Goal: Find specific page/section

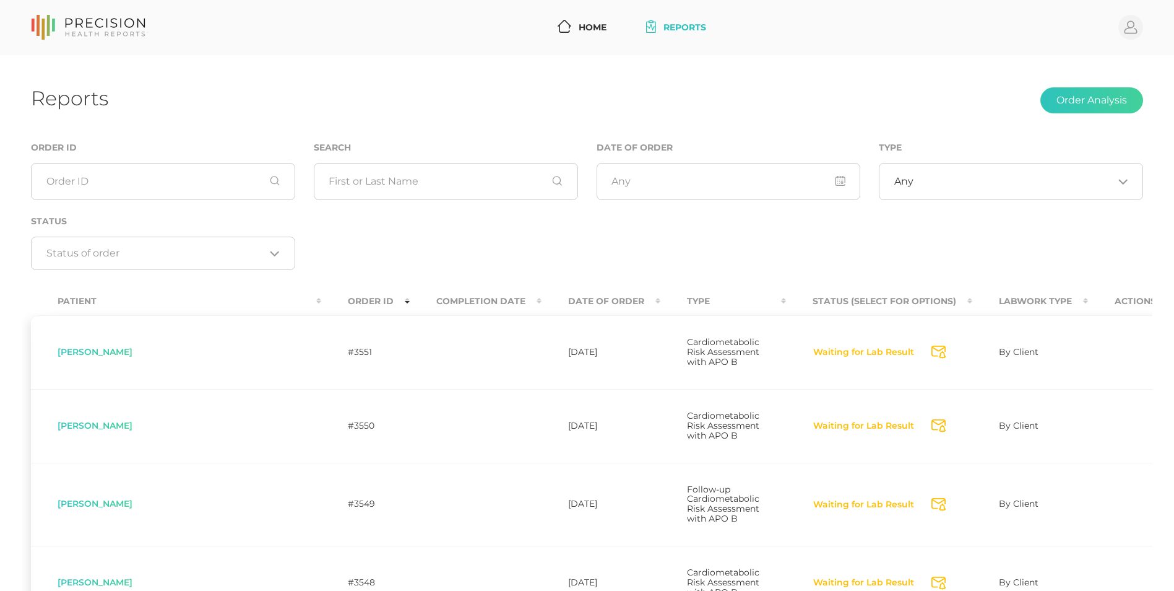
scroll to position [196, 0]
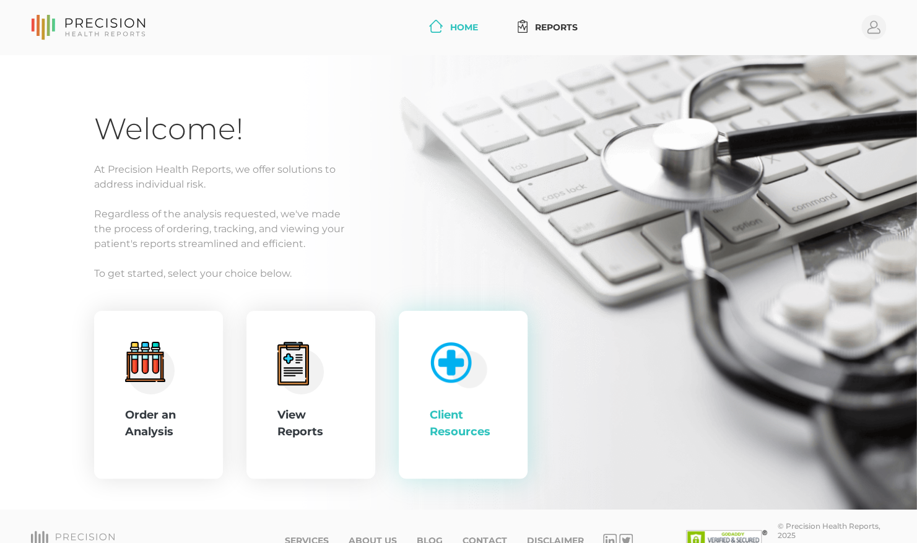
click at [491, 366] on div "Client Resources" at bounding box center [463, 395] width 67 height 106
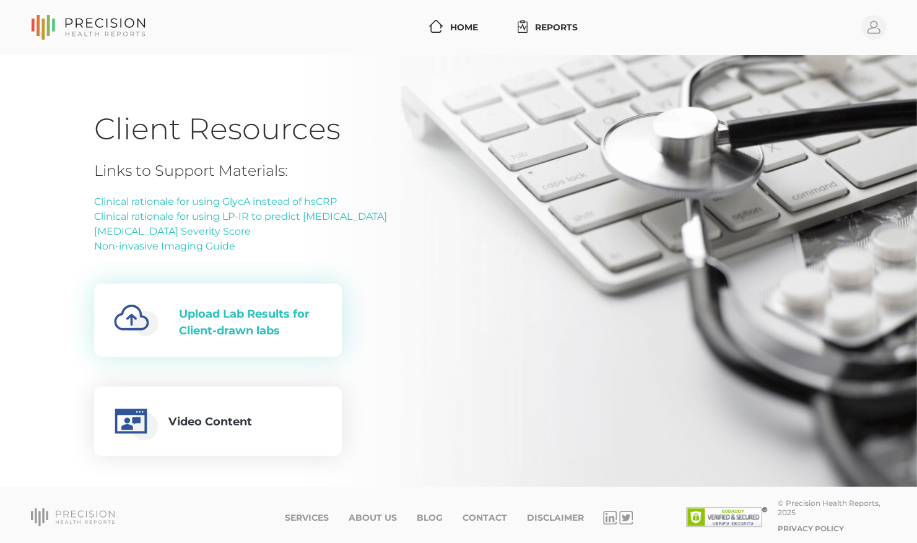
click at [266, 334] on div "Upload Lab Results for Client-drawn labs" at bounding box center [250, 322] width 143 height 33
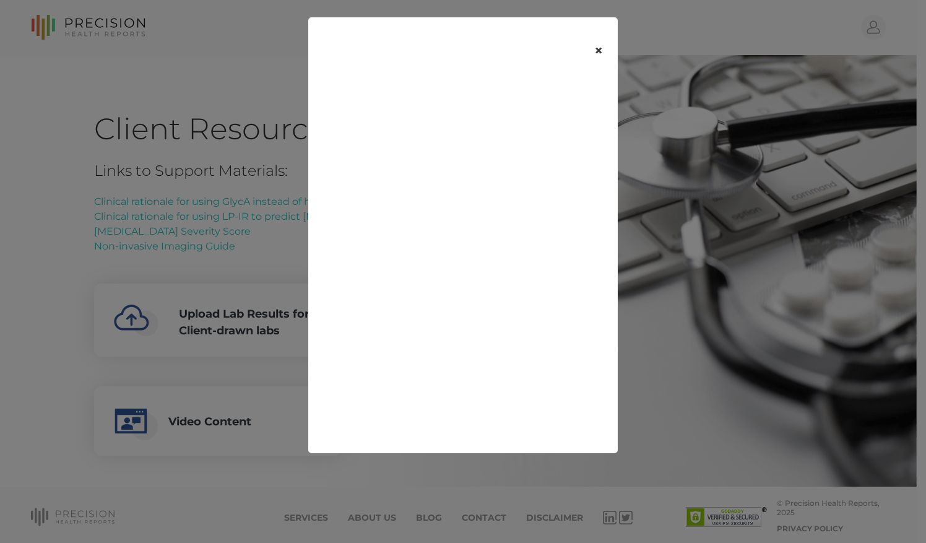
click at [604, 50] on button "×" at bounding box center [598, 51] width 38 height 52
